Goal: Task Accomplishment & Management: Manage account settings

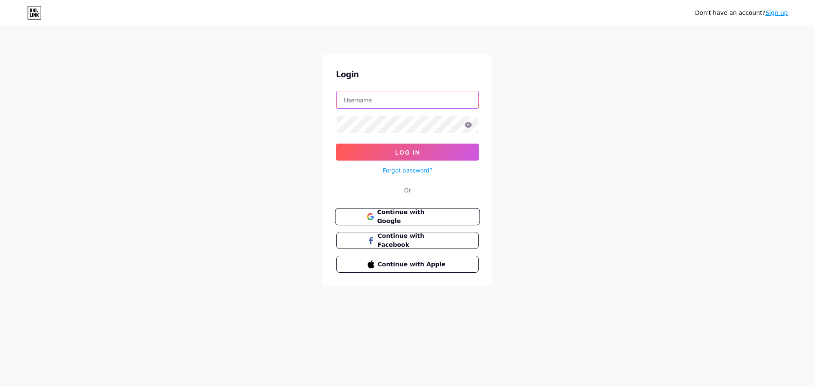
type input "aft3rth3w33k3nd@gmail.com"
click at [393, 215] on span "Continue with Google" at bounding box center [412, 217] width 71 height 18
click at [344, 145] on button "Log In" at bounding box center [407, 151] width 143 height 17
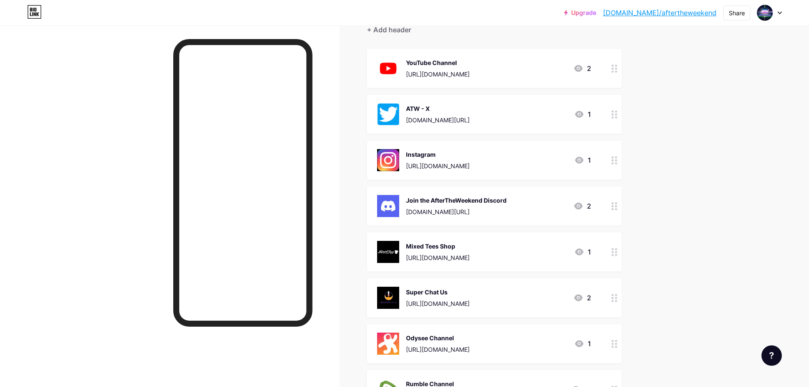
scroll to position [127, 0]
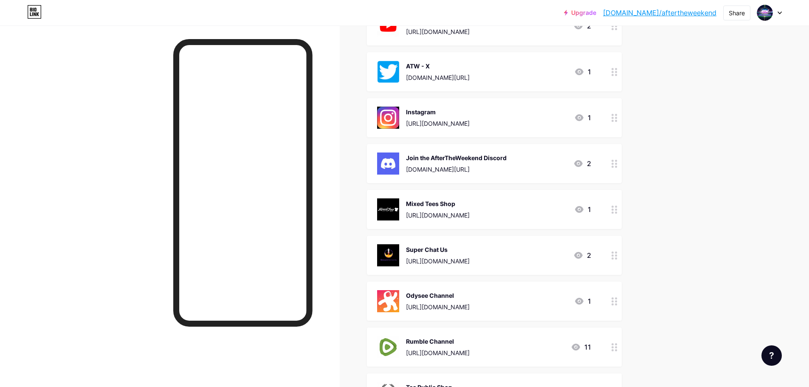
click at [612, 215] on div at bounding box center [614, 209] width 14 height 39
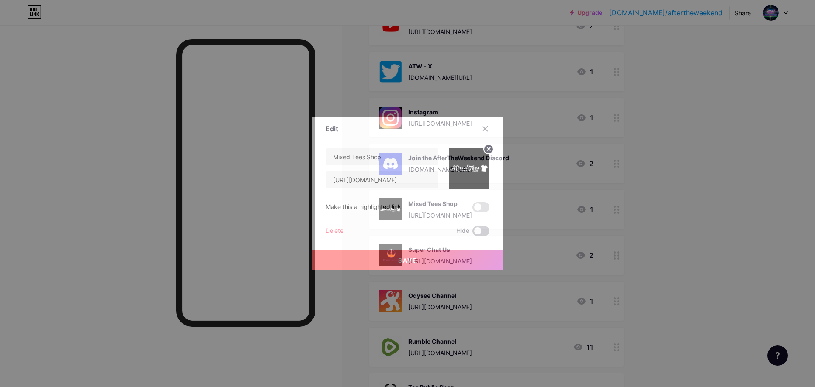
click at [472, 232] on span at bounding box center [480, 231] width 17 height 10
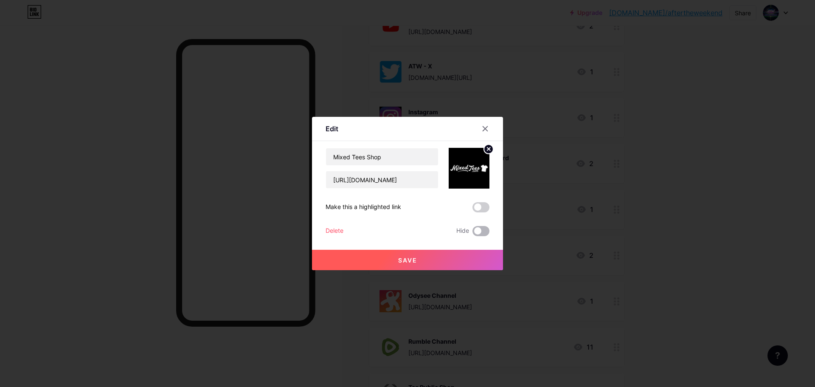
click at [472, 233] on input "checkbox" at bounding box center [472, 233] width 0 height 0
click at [690, 248] on div at bounding box center [407, 193] width 815 height 387
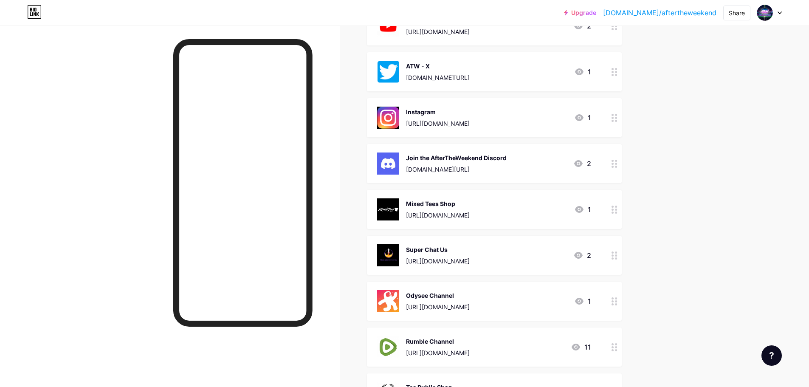
click at [614, 300] on icon at bounding box center [614, 301] width 6 height 8
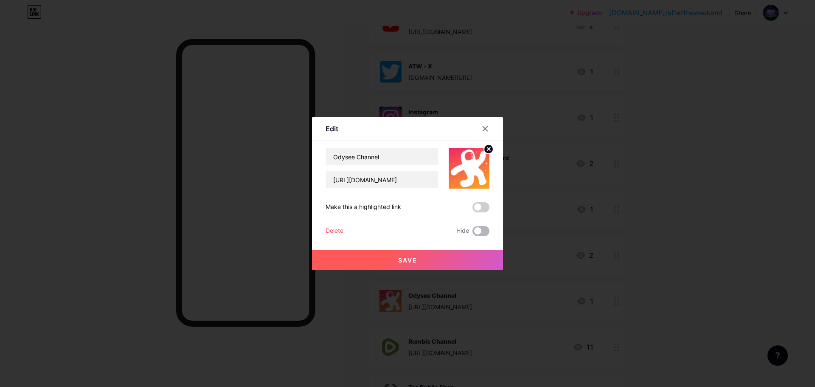
click at [477, 230] on span at bounding box center [480, 231] width 17 height 10
click at [472, 233] on input "checkbox" at bounding box center [472, 233] width 0 height 0
click at [441, 256] on button "Save" at bounding box center [407, 260] width 191 height 20
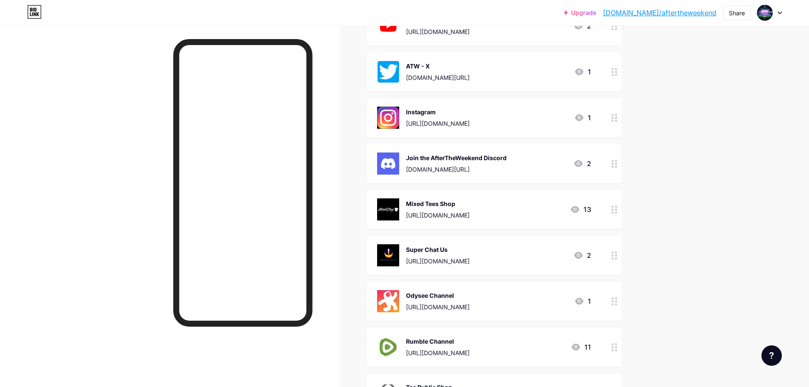
click at [617, 218] on div at bounding box center [614, 209] width 14 height 39
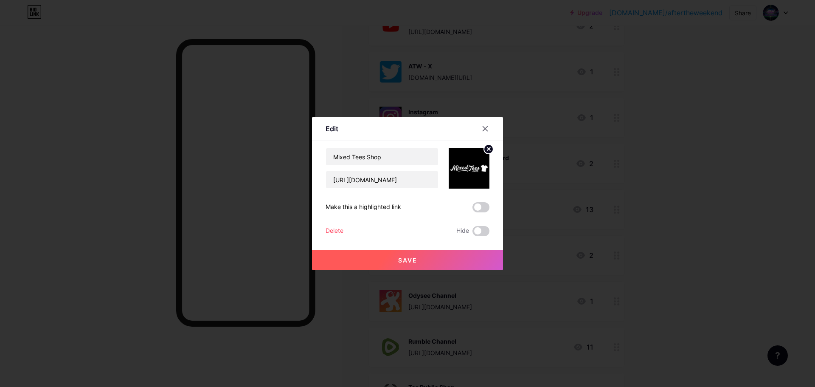
click at [466, 230] on div "Hide" at bounding box center [472, 231] width 33 height 10
click at [475, 231] on span at bounding box center [480, 231] width 17 height 10
click at [472, 233] on input "checkbox" at bounding box center [472, 233] width 0 height 0
click at [475, 231] on span at bounding box center [480, 231] width 17 height 10
click at [472, 233] on input "checkbox" at bounding box center [472, 233] width 0 height 0
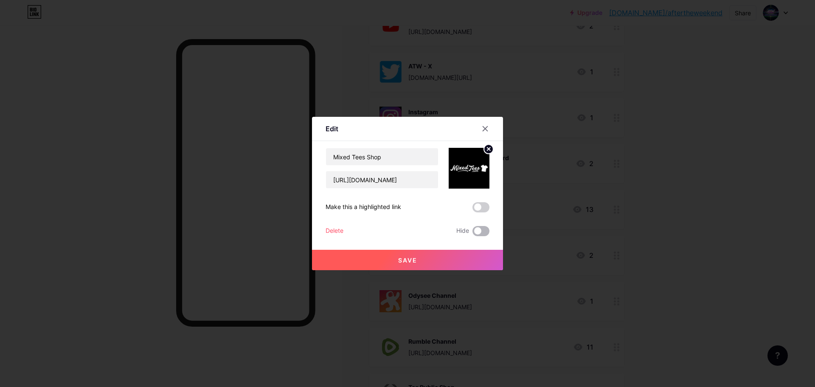
click at [480, 232] on span at bounding box center [480, 231] width 17 height 10
click at [472, 233] on input "checkbox" at bounding box center [472, 233] width 0 height 0
click at [477, 253] on button "Save" at bounding box center [407, 260] width 191 height 20
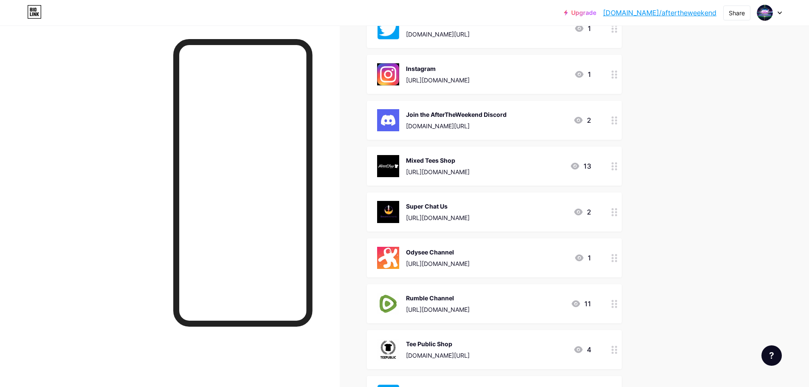
scroll to position [212, 0]
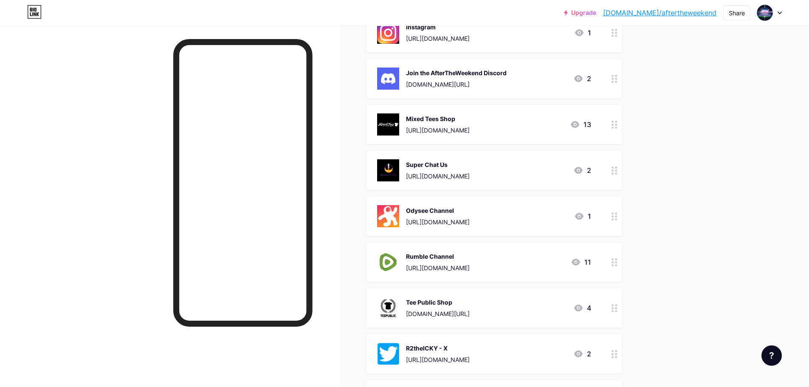
drag, startPoint x: 609, startPoint y: 304, endPoint x: 609, endPoint y: 232, distance: 72.2
click at [609, 232] on span "YouTube Channel https://www.youtube.com/@ATW_MovieReview 2 ATW - X twitter.com/…" at bounding box center [494, 310] width 255 height 779
click at [613, 305] on div at bounding box center [614, 307] width 14 height 39
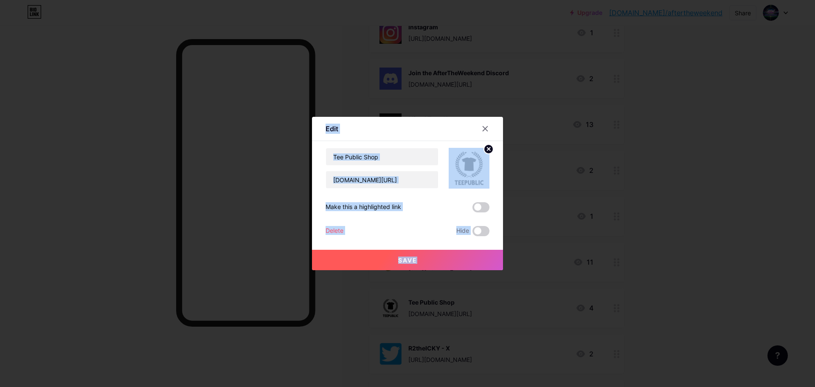
click at [613, 305] on div at bounding box center [407, 193] width 815 height 387
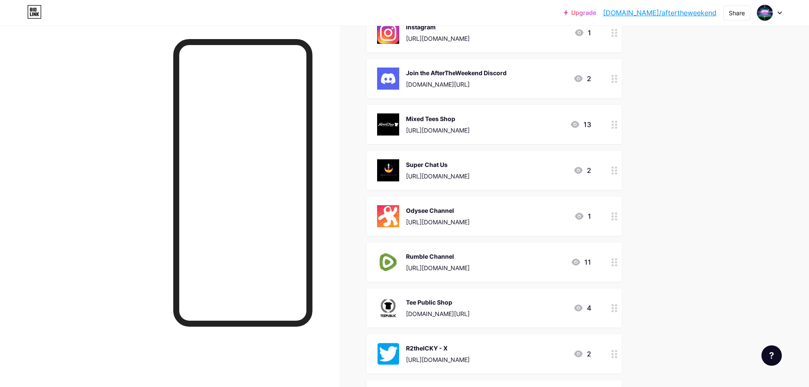
click at [613, 82] on circle at bounding box center [612, 82] width 2 height 2
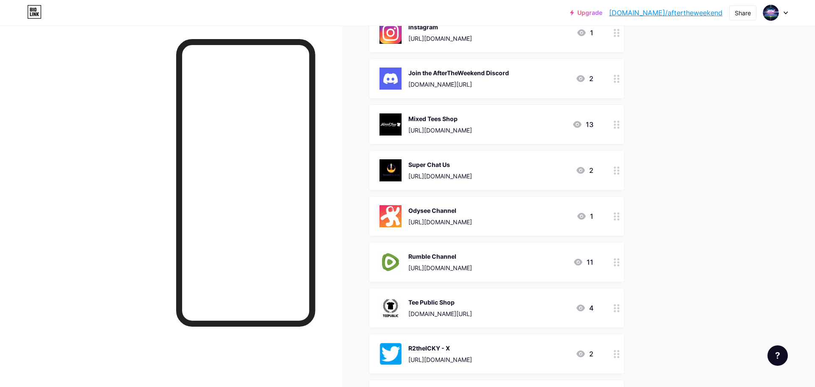
click at [478, 230] on span at bounding box center [480, 231] width 17 height 10
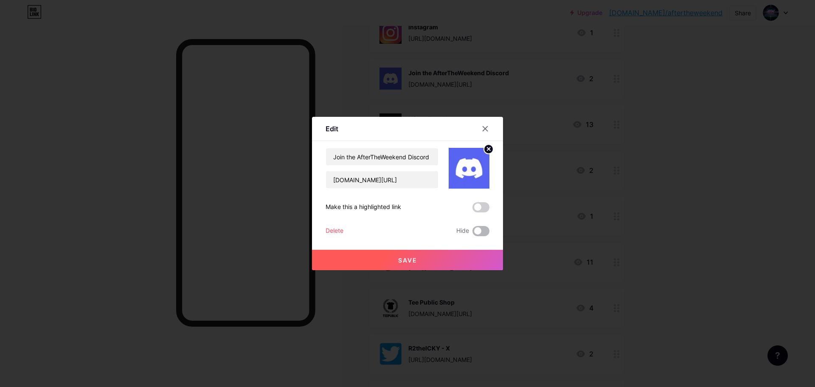
click at [472, 233] on input "checkbox" at bounding box center [472, 233] width 0 height 0
click at [443, 262] on button "Save" at bounding box center [407, 260] width 191 height 20
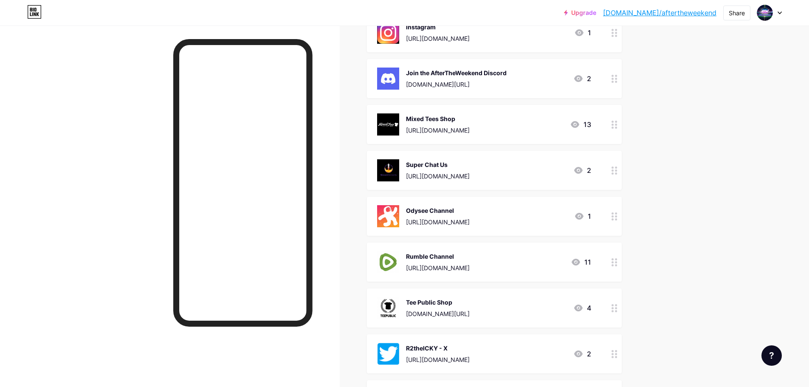
click at [617, 267] on div at bounding box center [614, 261] width 14 height 39
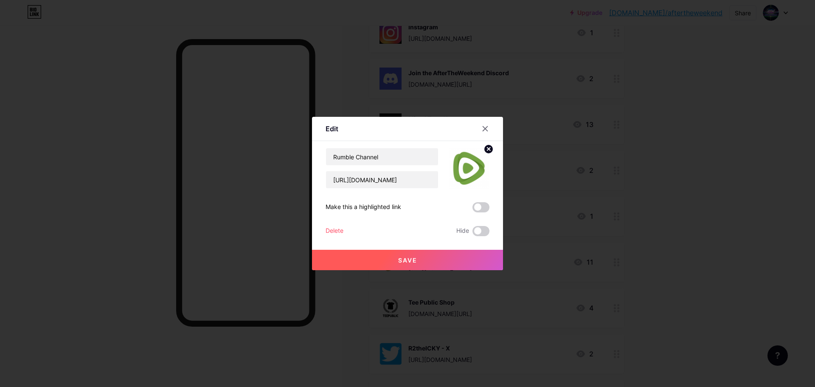
click at [617, 267] on div at bounding box center [407, 193] width 815 height 387
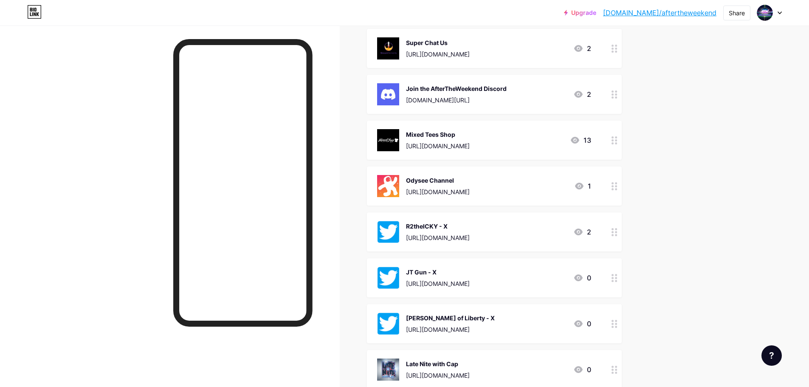
scroll to position [340, 0]
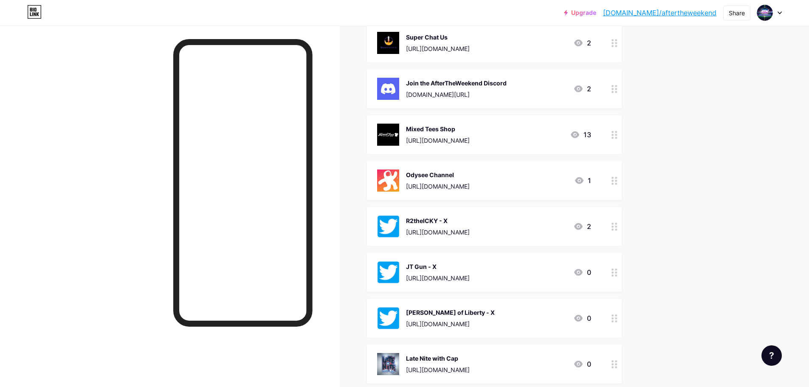
click at [612, 276] on div at bounding box center [614, 272] width 14 height 39
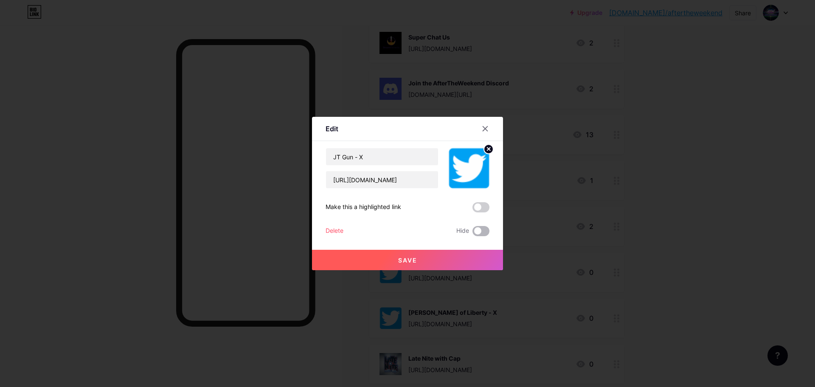
click at [477, 235] on span at bounding box center [480, 231] width 17 height 10
click at [472, 233] on input "checkbox" at bounding box center [472, 233] width 0 height 0
click at [478, 254] on button "Save" at bounding box center [407, 260] width 191 height 20
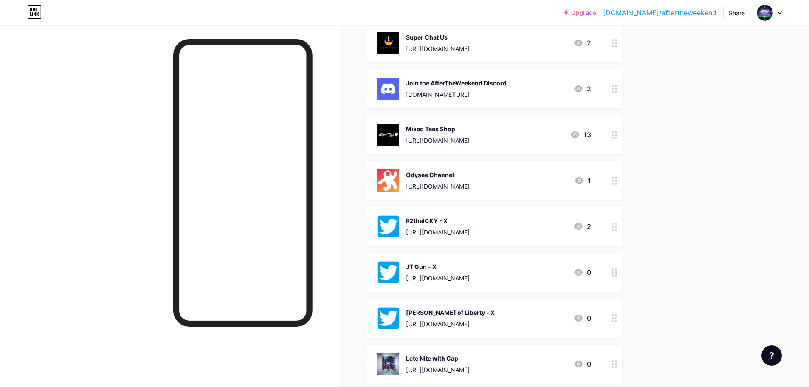
click at [613, 324] on div at bounding box center [614, 317] width 14 height 39
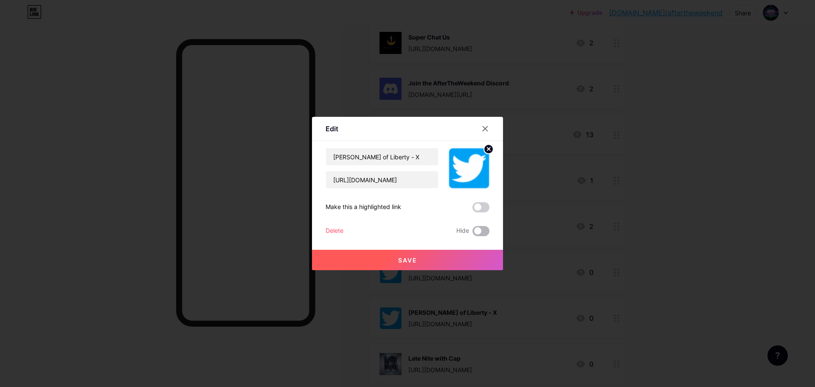
click at [484, 232] on span at bounding box center [480, 231] width 17 height 10
click at [472, 233] on input "checkbox" at bounding box center [472, 233] width 0 height 0
click at [484, 232] on span at bounding box center [480, 231] width 17 height 10
click at [472, 233] on input "checkbox" at bounding box center [472, 233] width 0 height 0
click at [476, 235] on span at bounding box center [480, 231] width 17 height 10
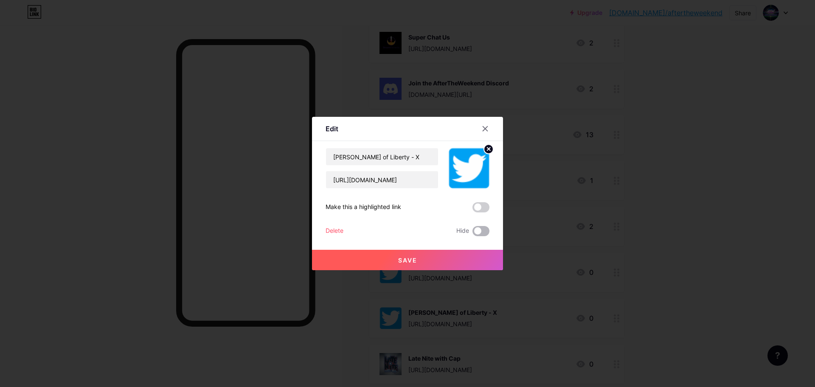
click at [472, 233] on input "checkbox" at bounding box center [472, 233] width 0 height 0
click at [475, 258] on button "Save" at bounding box center [407, 260] width 191 height 20
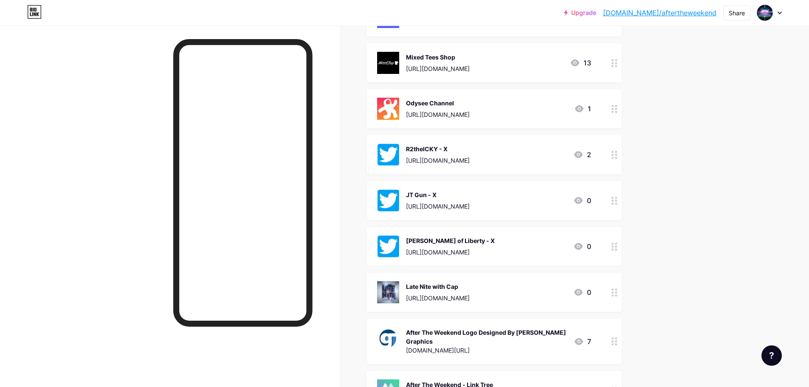
scroll to position [424, 0]
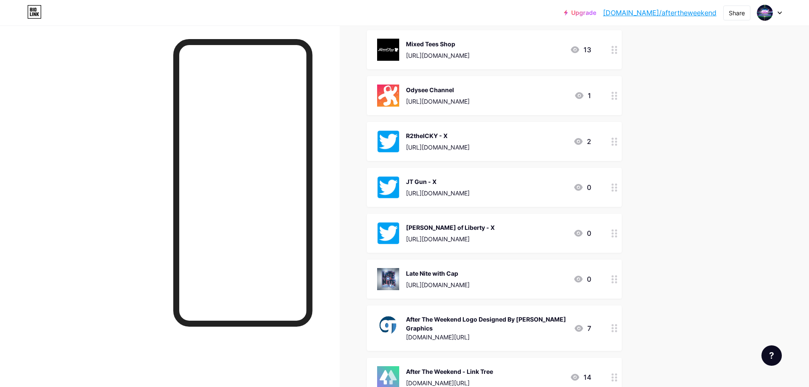
click at [615, 284] on div at bounding box center [614, 278] width 14 height 39
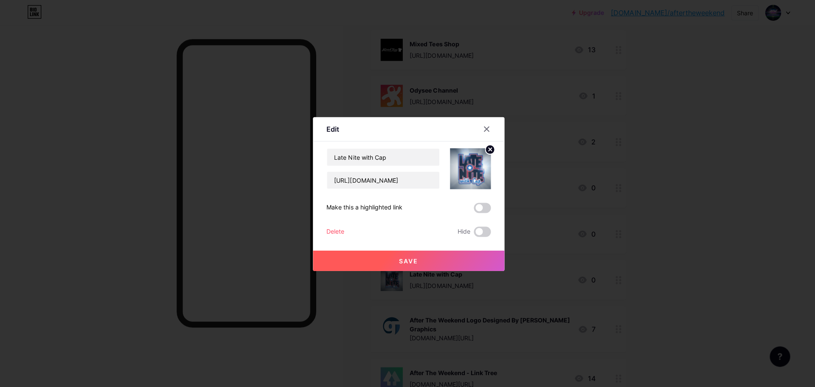
click at [615, 284] on div at bounding box center [407, 193] width 815 height 387
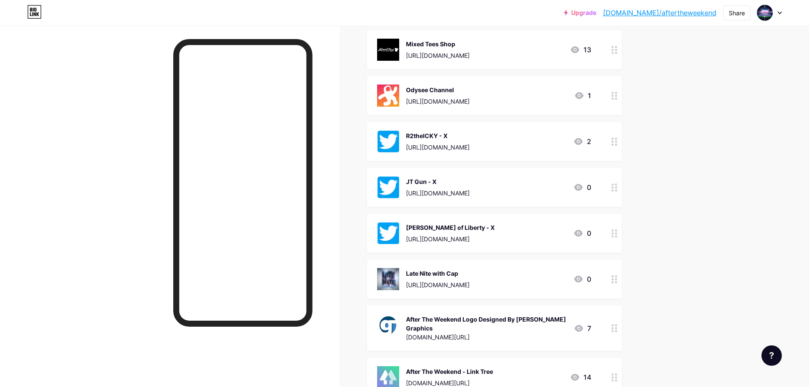
click at [615, 284] on div at bounding box center [614, 278] width 14 height 39
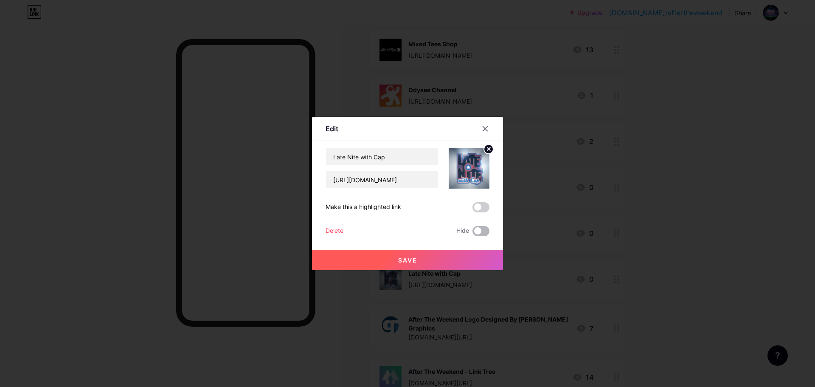
click at [481, 233] on span at bounding box center [480, 231] width 17 height 10
click at [472, 233] on input "checkbox" at bounding box center [472, 233] width 0 height 0
click at [479, 257] on button "Save" at bounding box center [407, 260] width 191 height 20
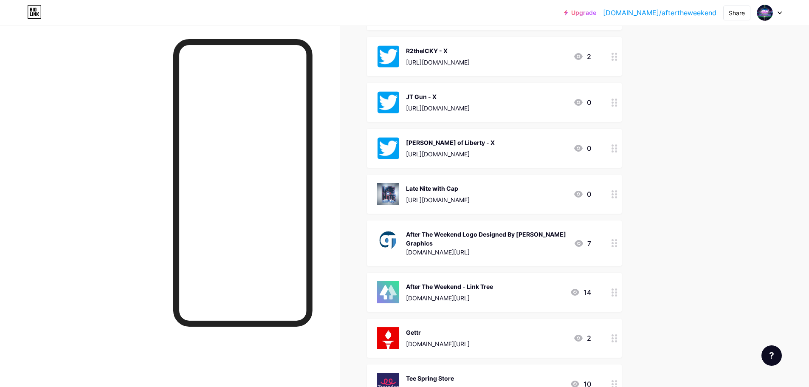
scroll to position [552, 0]
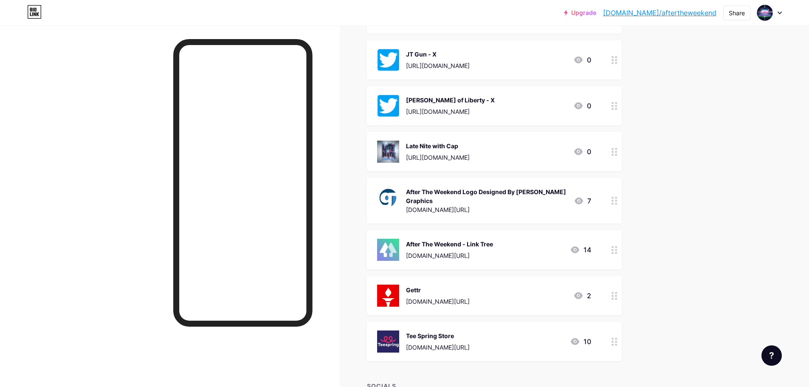
click at [617, 246] on icon at bounding box center [614, 250] width 6 height 8
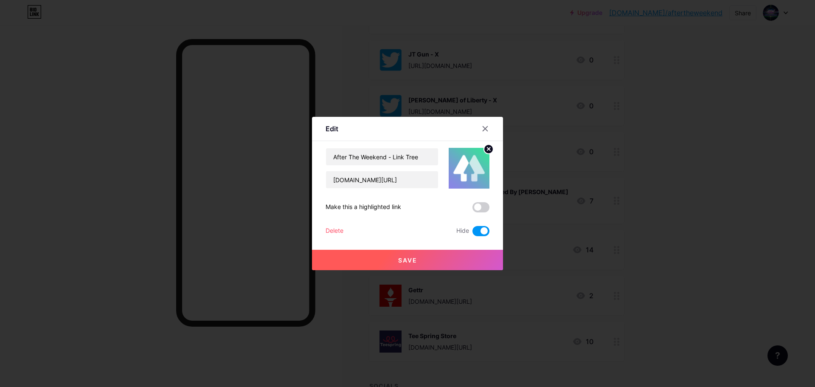
click at [481, 260] on button "Save" at bounding box center [407, 260] width 191 height 20
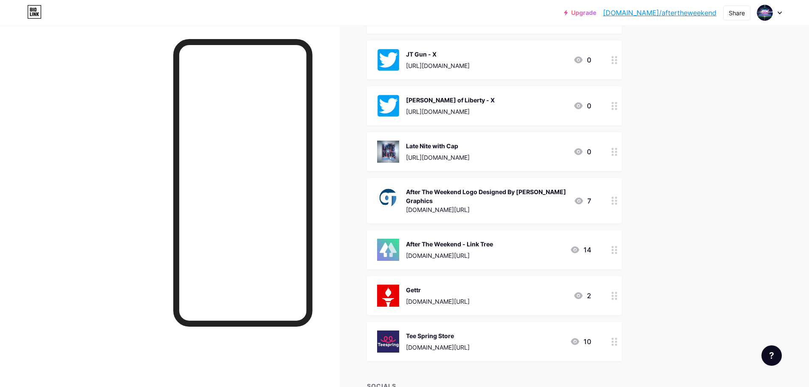
click at [610, 292] on div at bounding box center [614, 295] width 14 height 39
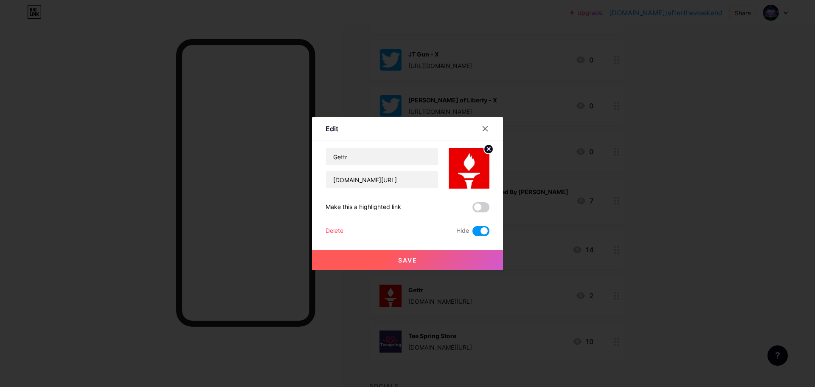
click at [480, 256] on button "Save" at bounding box center [407, 260] width 191 height 20
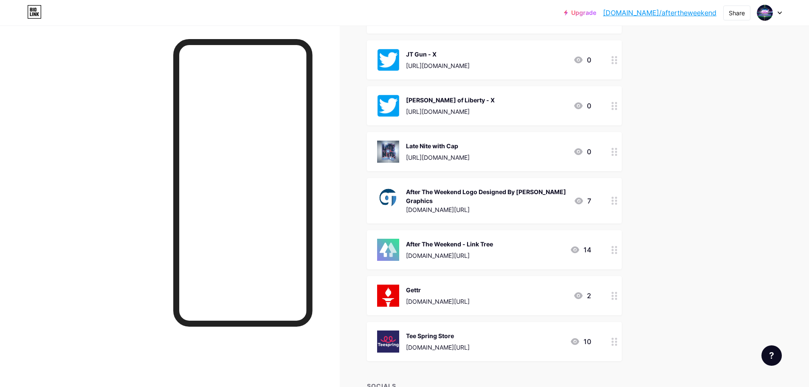
click at [612, 331] on div at bounding box center [614, 341] width 14 height 39
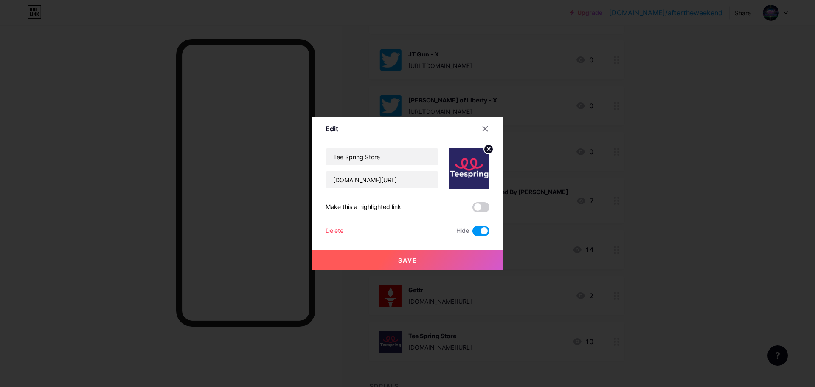
click at [477, 257] on button "Save" at bounding box center [407, 260] width 191 height 20
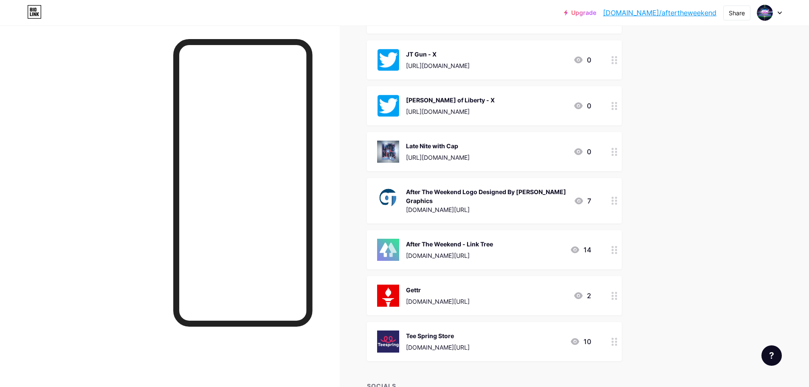
scroll to position [720, 0]
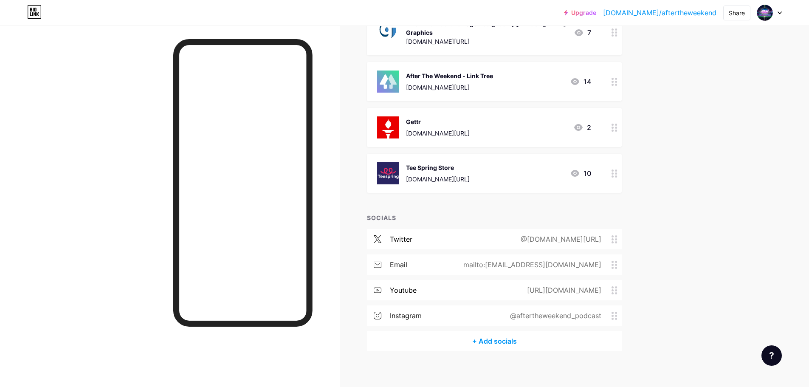
click at [614, 286] on icon at bounding box center [614, 290] width 6 height 8
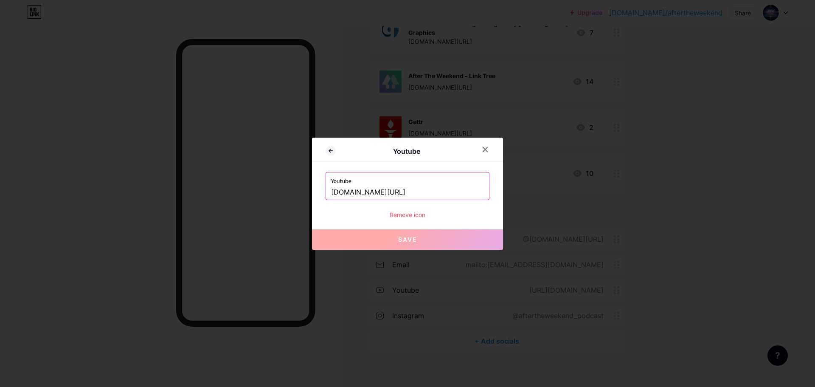
click at [460, 191] on input "www.youtube.com/channel/UC55KOAzFN1R66mMpAStApjw" at bounding box center [407, 192] width 153 height 14
paste input "https://www.youtube.com/@ATW_MovieRevie"
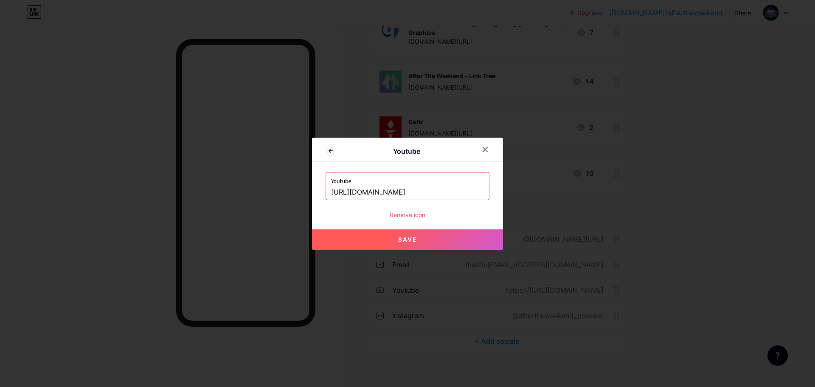
type input "[URL][DOMAIN_NAME]"
click at [456, 240] on button "Save" at bounding box center [407, 239] width 191 height 20
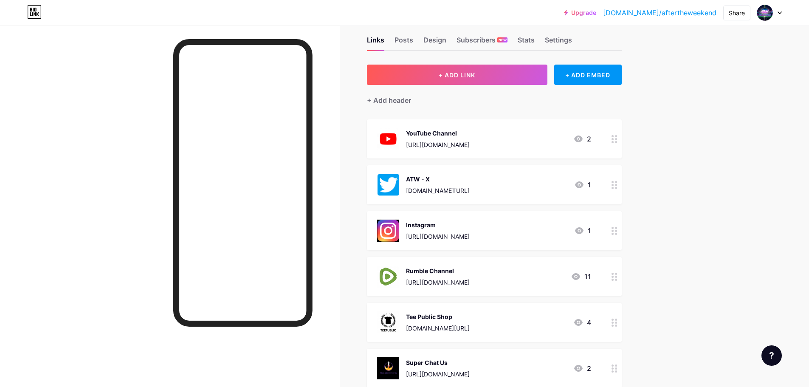
scroll to position [0, 0]
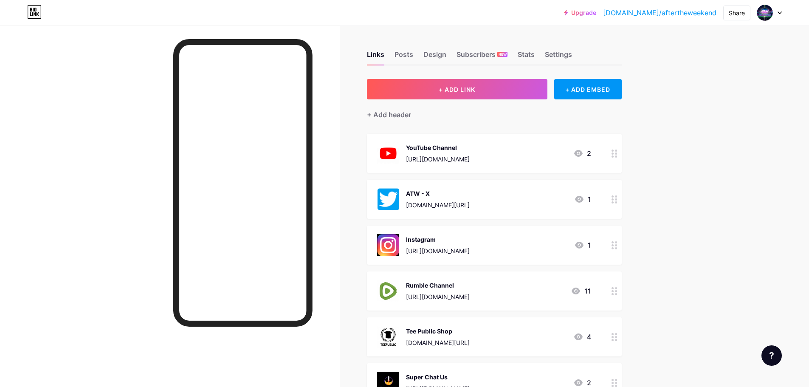
click at [689, 14] on link "[DOMAIN_NAME]/aftertheweekend" at bounding box center [659, 13] width 113 height 10
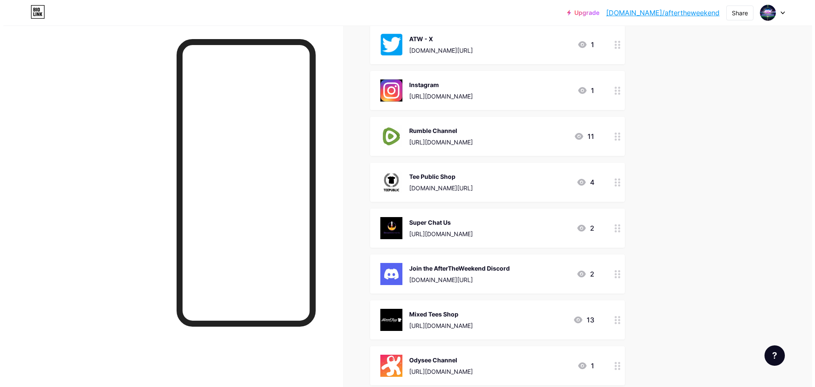
scroll to position [170, 0]
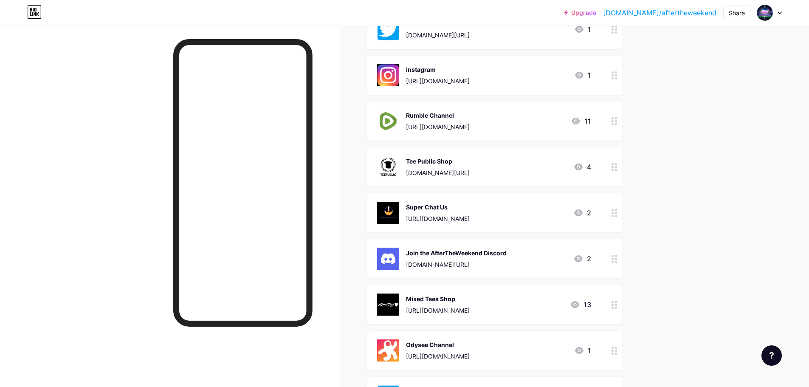
click at [617, 217] on div at bounding box center [614, 212] width 14 height 39
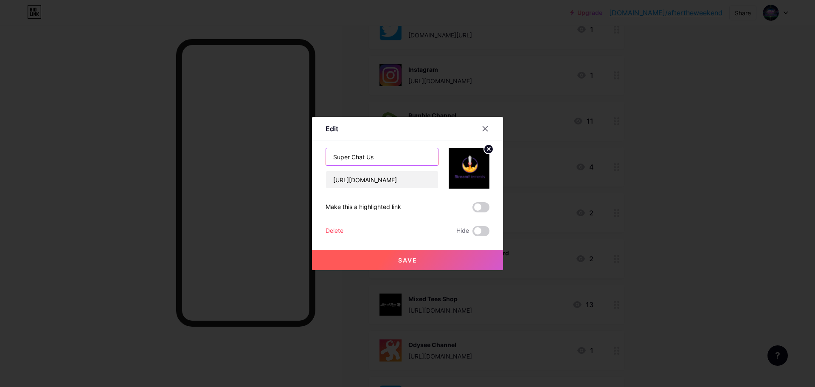
click at [392, 154] on input "Super Chat Us" at bounding box center [382, 156] width 112 height 17
click at [331, 157] on input "Super Chat The Channel" at bounding box center [382, 156] width 112 height 17
type input "Wanna Support the Channel? Super Chat It!"
click at [386, 257] on button "Save" at bounding box center [407, 260] width 191 height 20
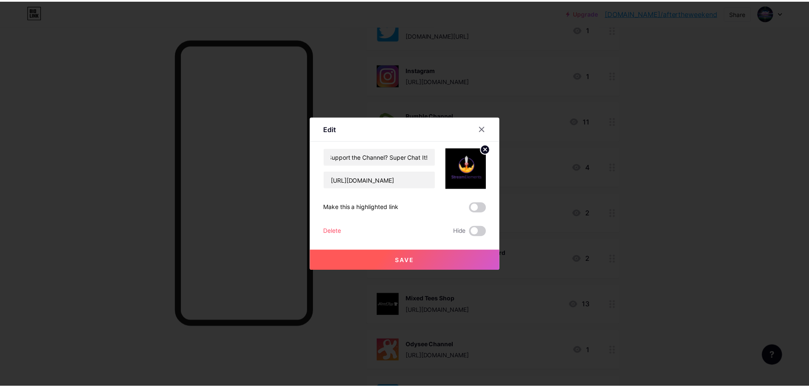
scroll to position [0, 0]
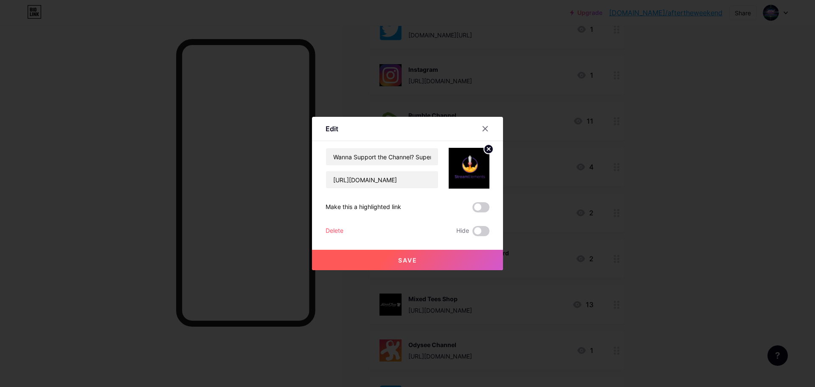
click at [386, 257] on button "Save" at bounding box center [407, 260] width 191 height 20
